Goal: Task Accomplishment & Management: Use online tool/utility

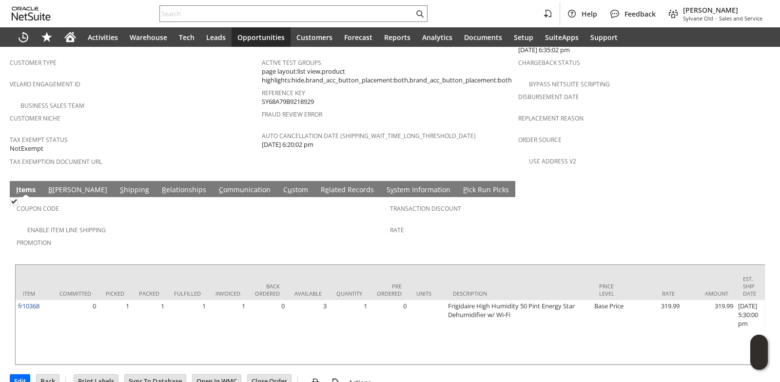
click at [117, 185] on link "S hipping" at bounding box center [134, 190] width 34 height 11
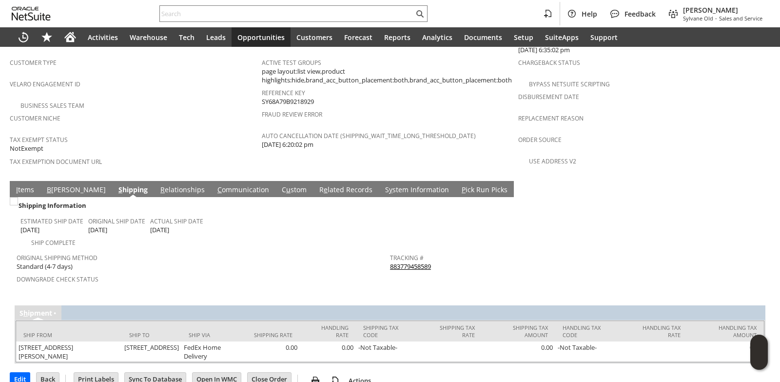
scroll to position [627, 0]
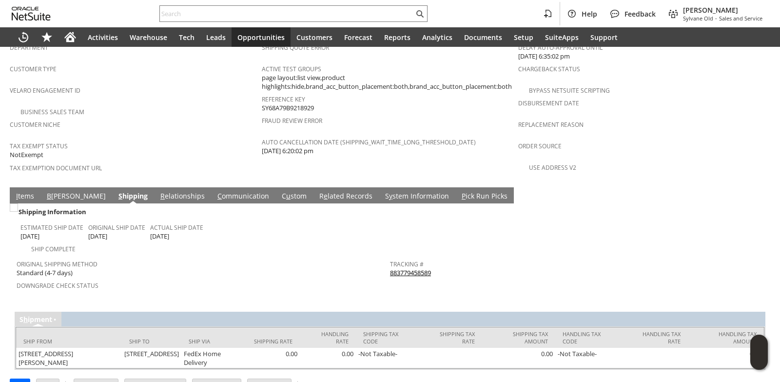
click at [413, 268] on link "883779458589" at bounding box center [410, 272] width 41 height 9
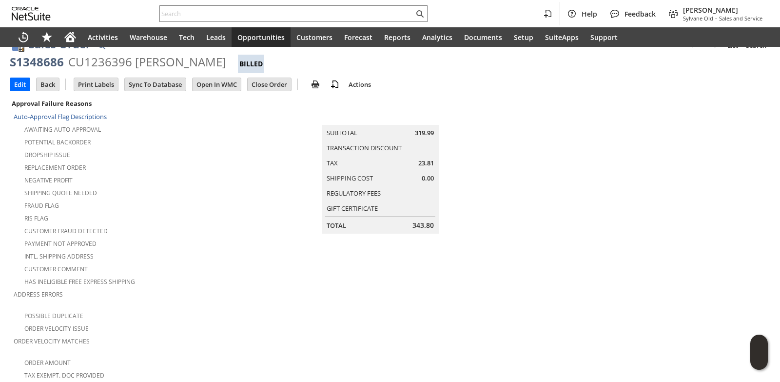
scroll to position [0, 0]
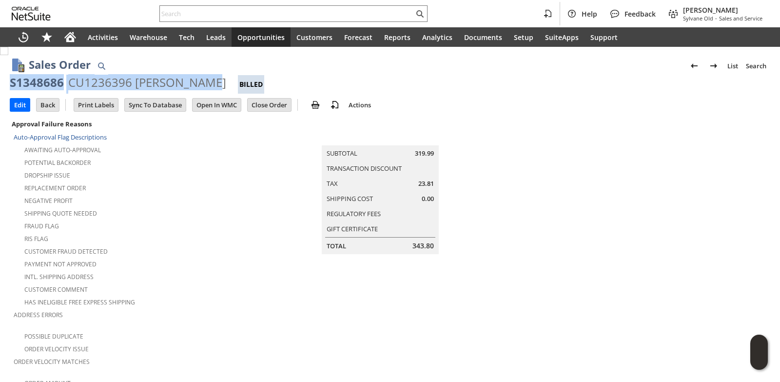
drag, startPoint x: 10, startPoint y: 82, endPoint x: 208, endPoint y: 78, distance: 197.9
click at [208, 78] on div "S1348686 CU1236396 [PERSON_NAME] Billed" at bounding box center [390, 84] width 760 height 19
copy div "S1348686 CU1236396 [PERSON_NAME]"
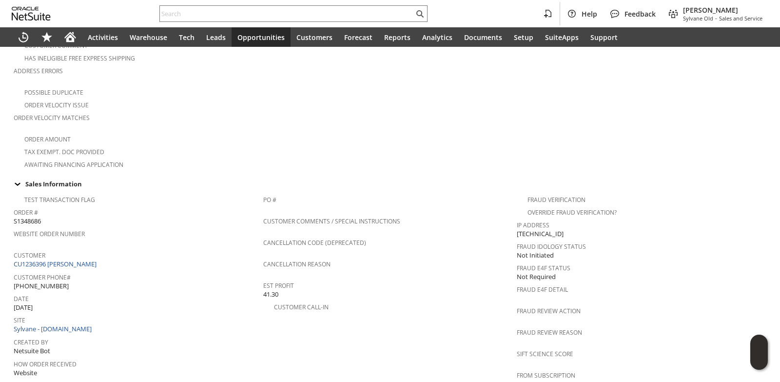
scroll to position [439, 0]
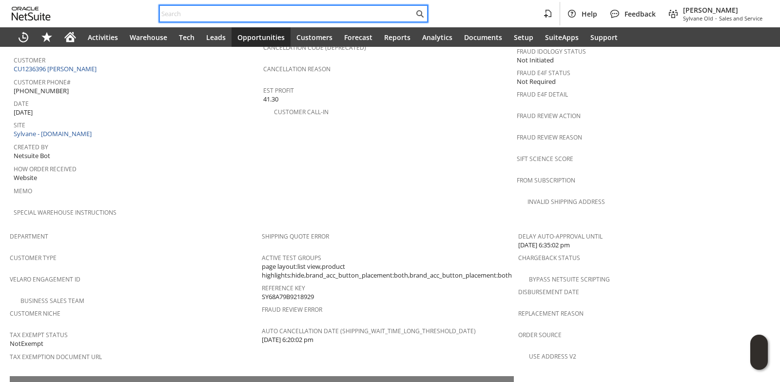
click at [241, 13] on input "text" at bounding box center [287, 14] width 254 height 12
paste input "SY686A80D9EBFE2"
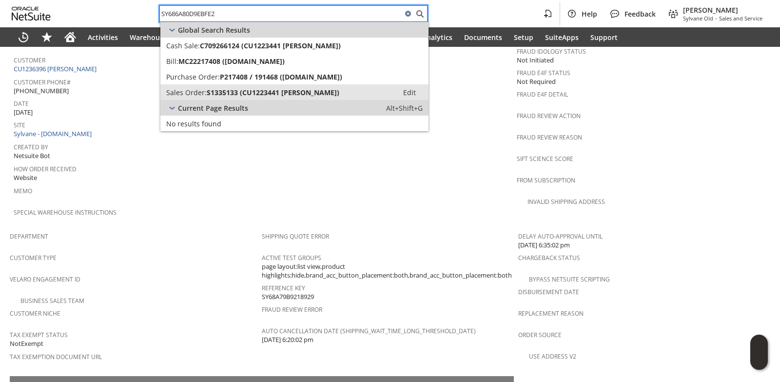
type input "SY686A80D9EBFE2"
click at [236, 93] on span "S1335133 (CU1223441 [PERSON_NAME])" at bounding box center [273, 92] width 133 height 9
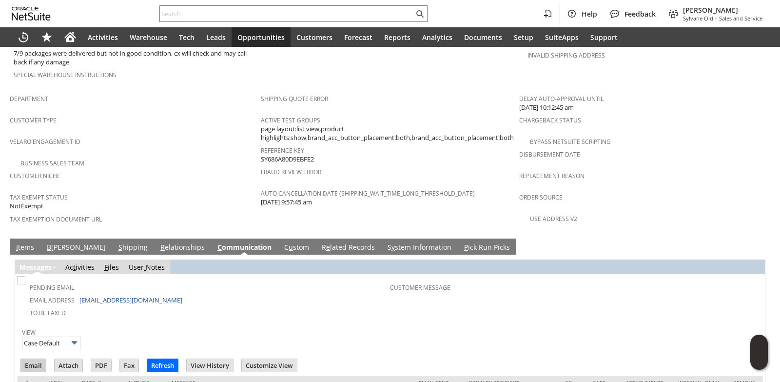
click at [35, 359] on input "Email" at bounding box center [33, 365] width 25 height 13
